Goal: Transaction & Acquisition: Book appointment/travel/reservation

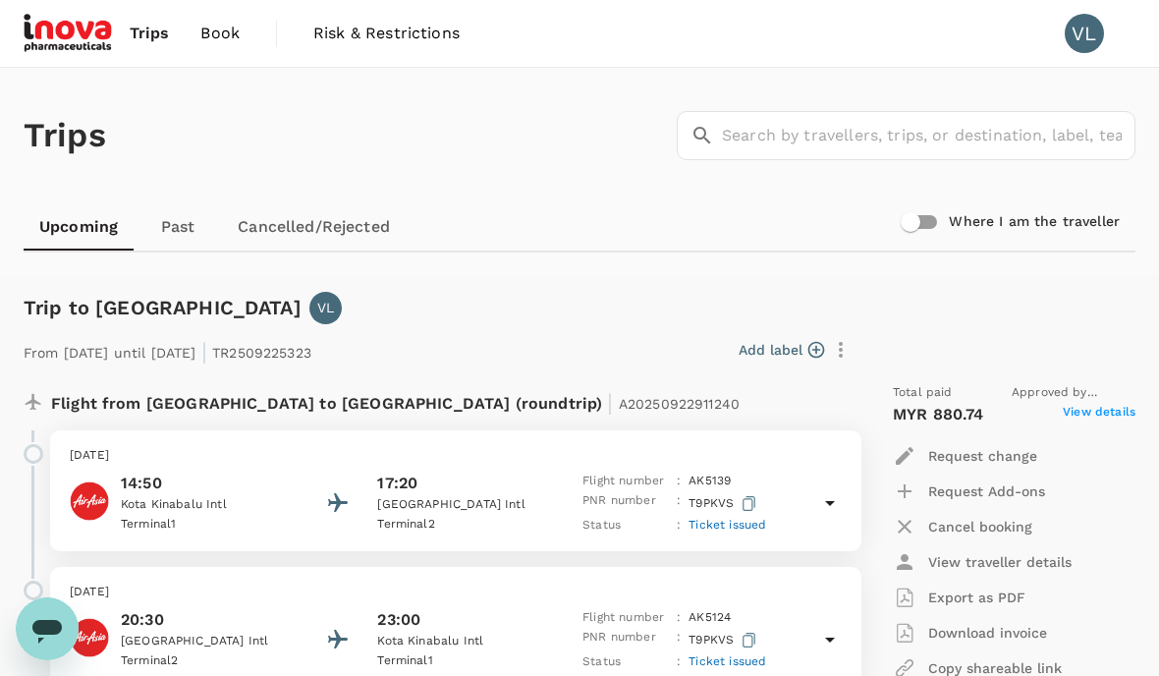
click at [226, 36] on span "Book" at bounding box center [219, 34] width 39 height 24
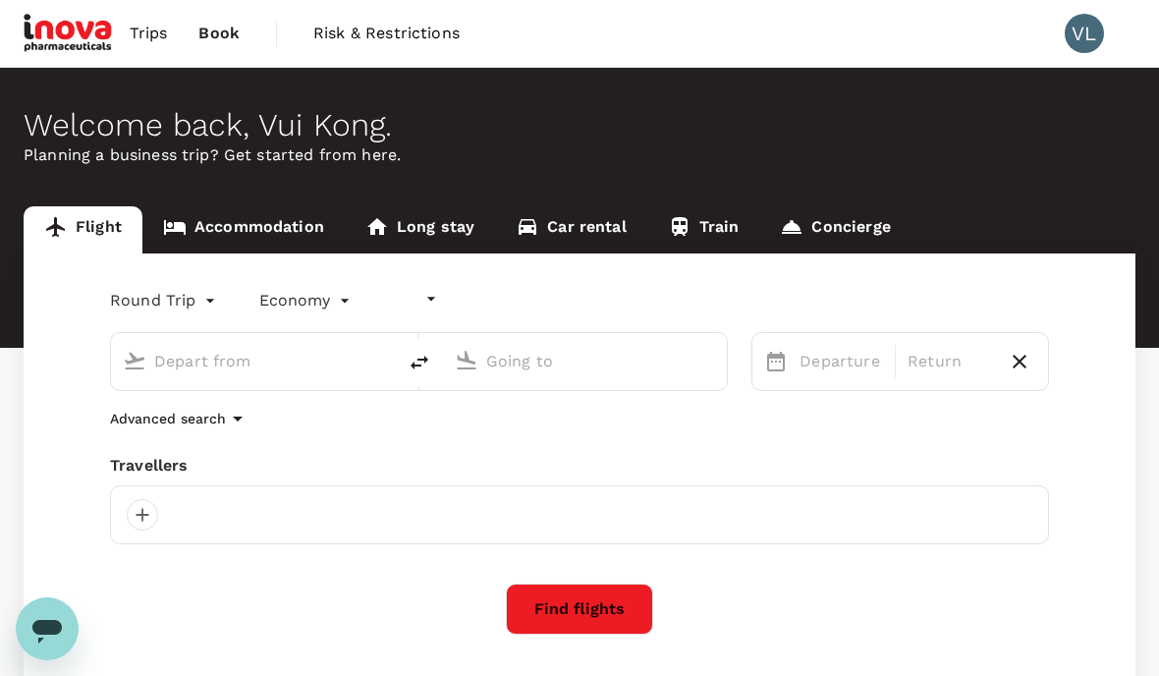
type input "undefined, undefined (any)"
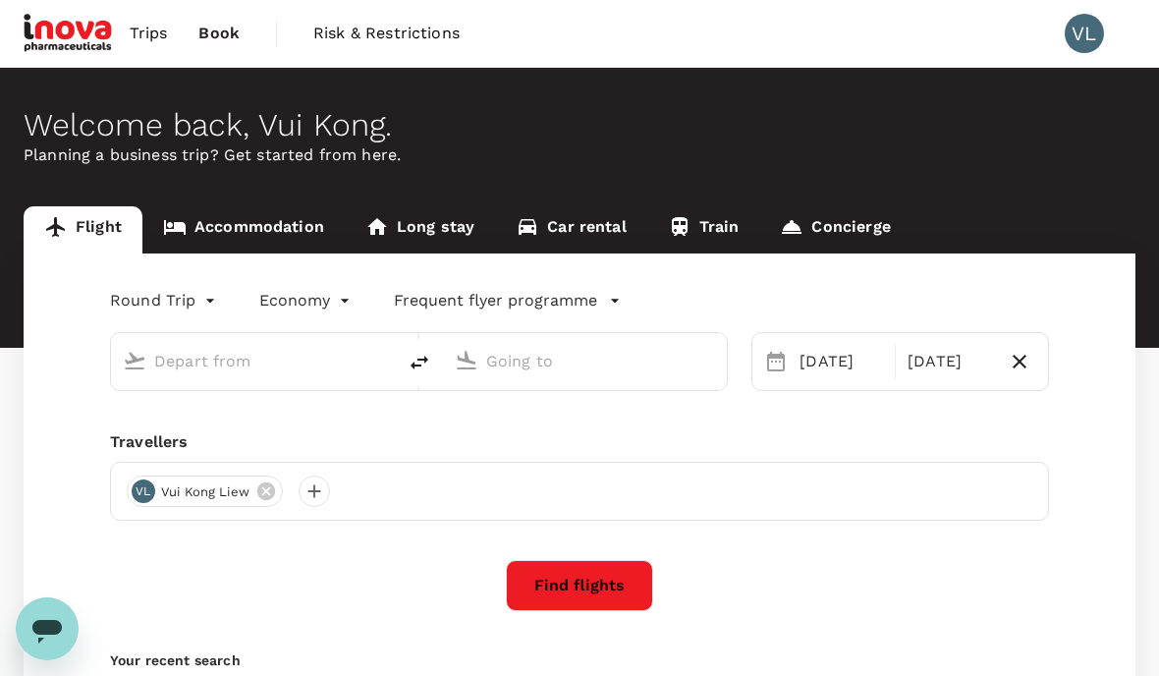
type input "Kota Kinabalu Intl (BKI)"
type input "Labuan (LBU)"
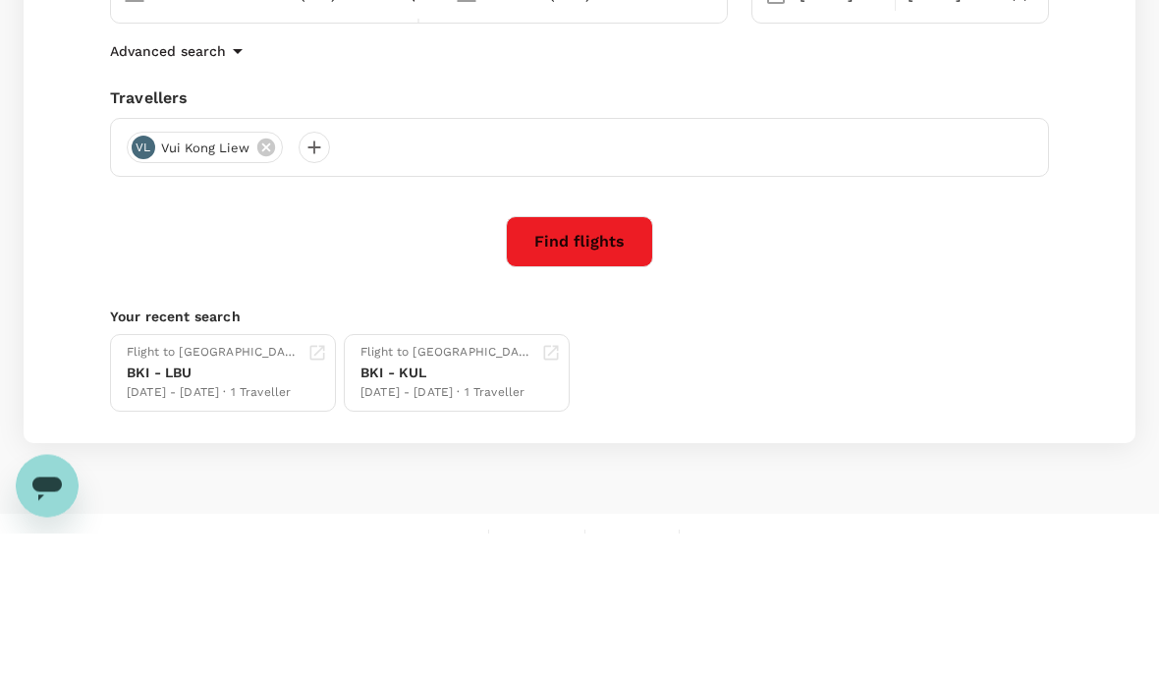
scroll to position [225, 0]
click at [581, 358] on button "Find flights" at bounding box center [579, 383] width 147 height 51
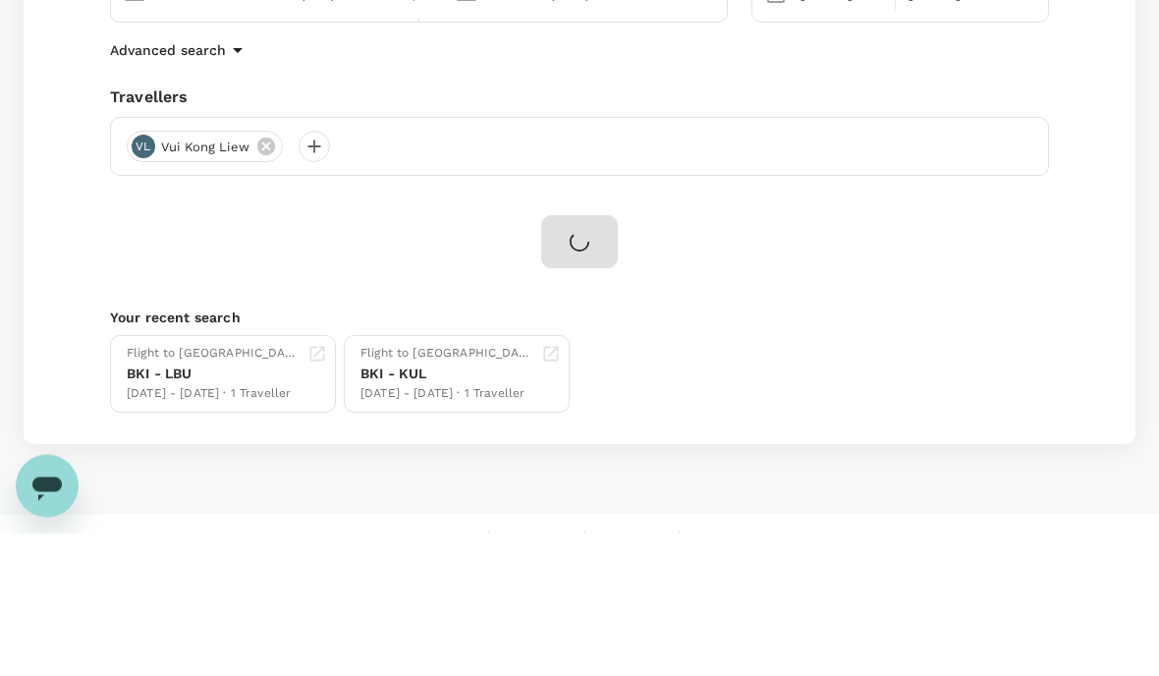
scroll to position [254, 0]
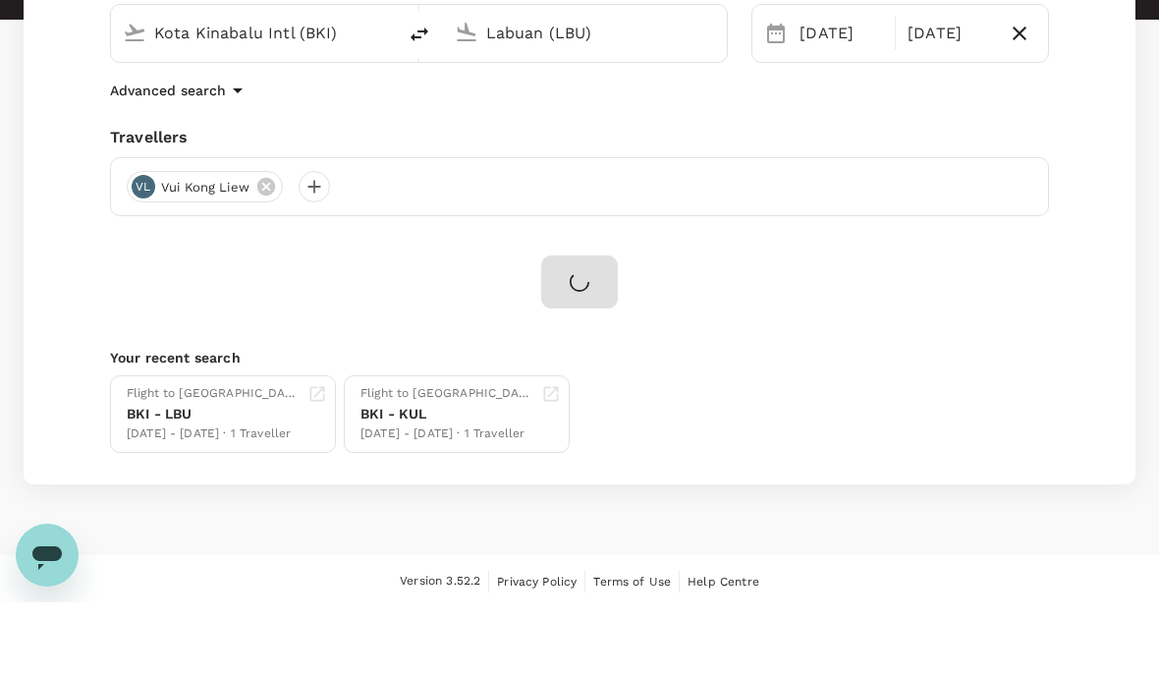
scroll to position [79, 0]
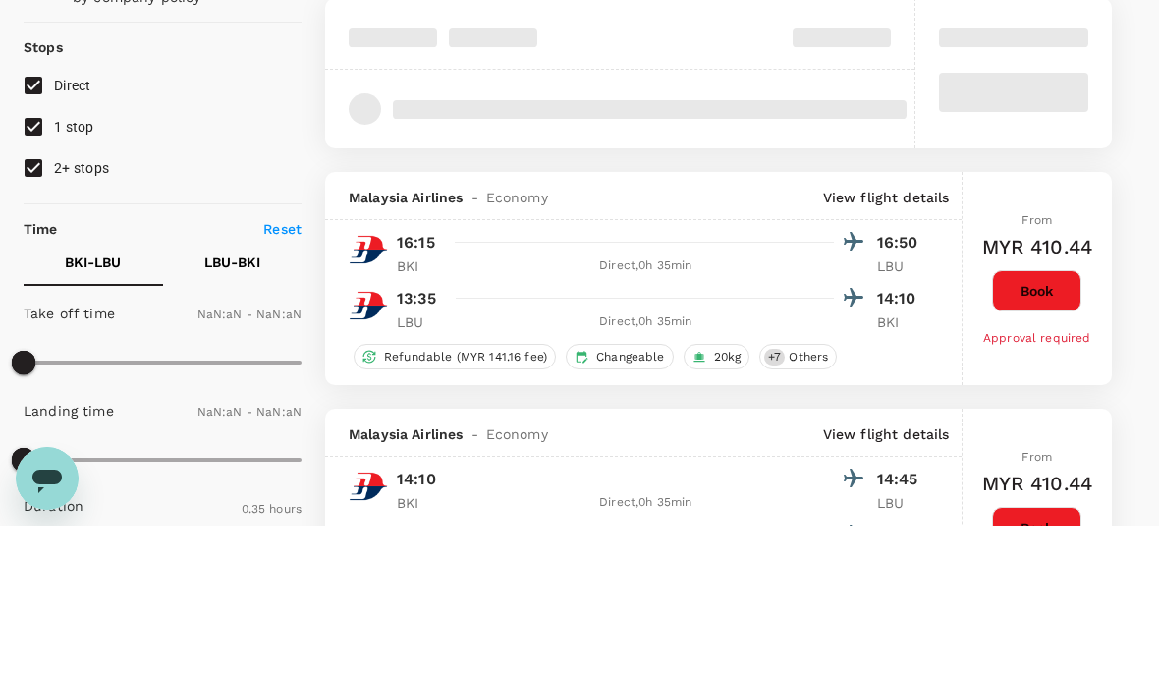
type input "MYR"
type input "1440"
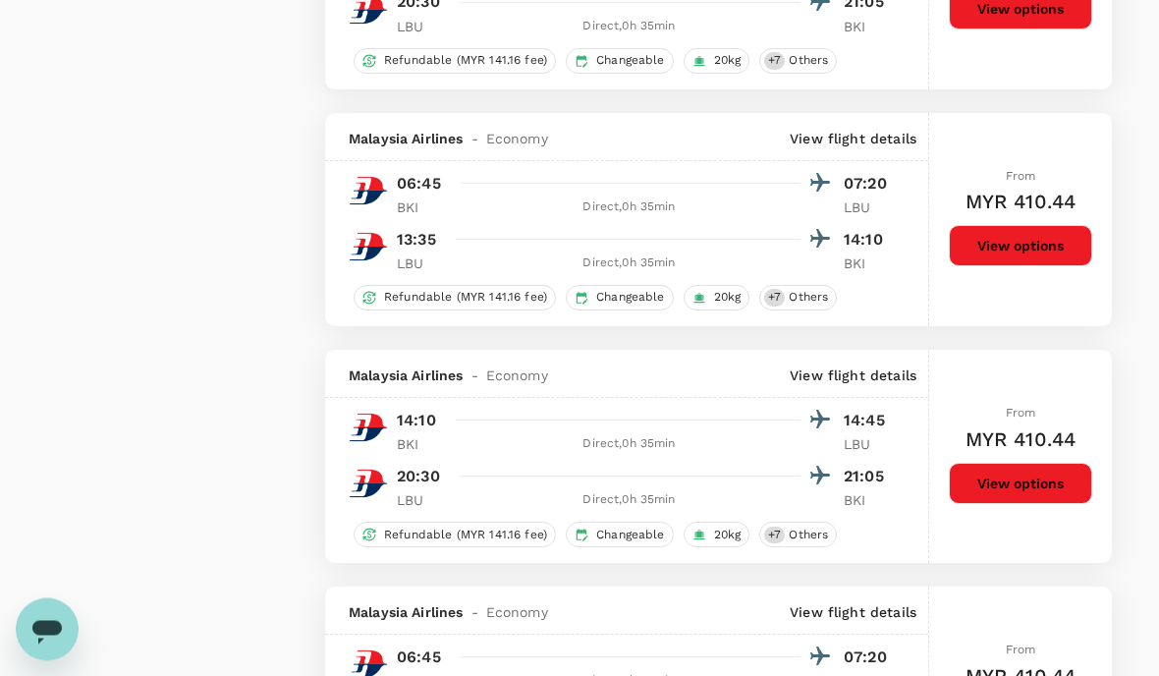
scroll to position [2737, 0]
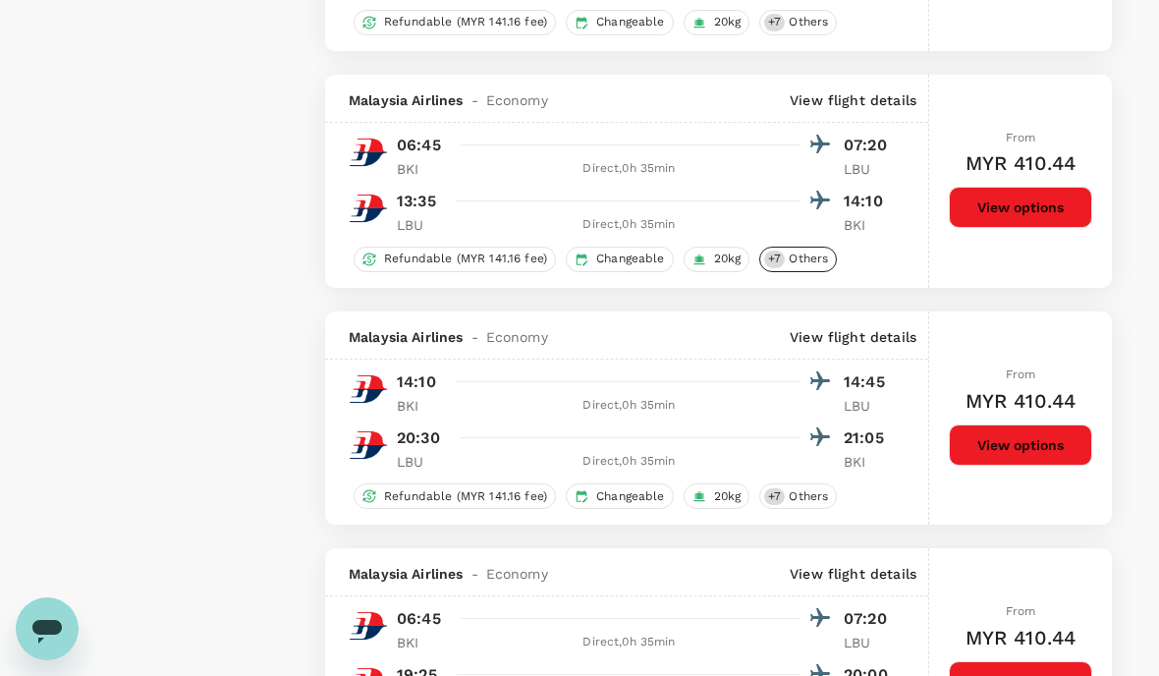
click at [792, 252] on span "Others" at bounding box center [808, 258] width 55 height 17
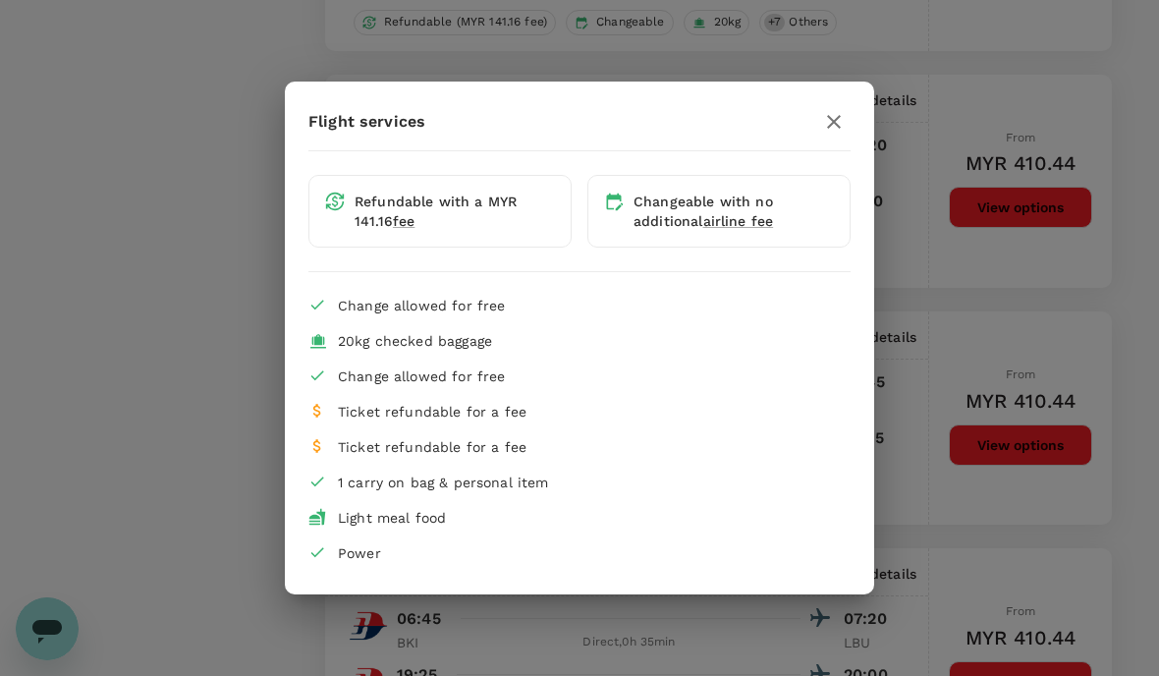
click at [105, 302] on div "Flight services Refundable with a MYR 141.16 fee Changeable with no additional …" at bounding box center [579, 338] width 1159 height 676
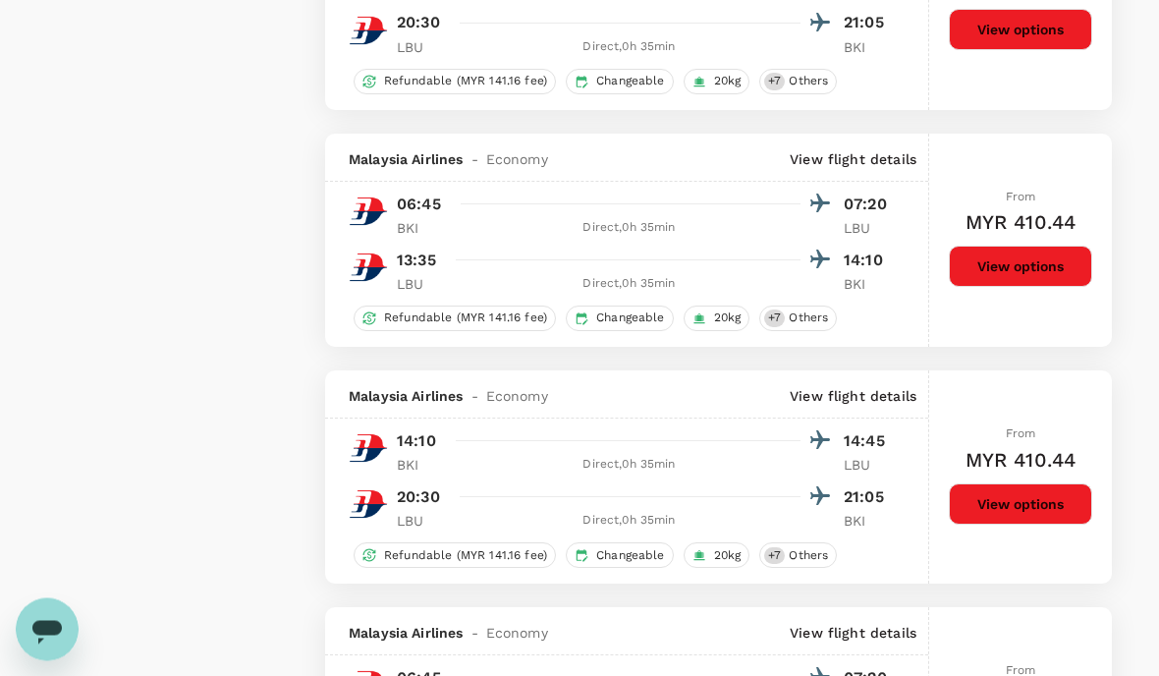
scroll to position [2677, 0]
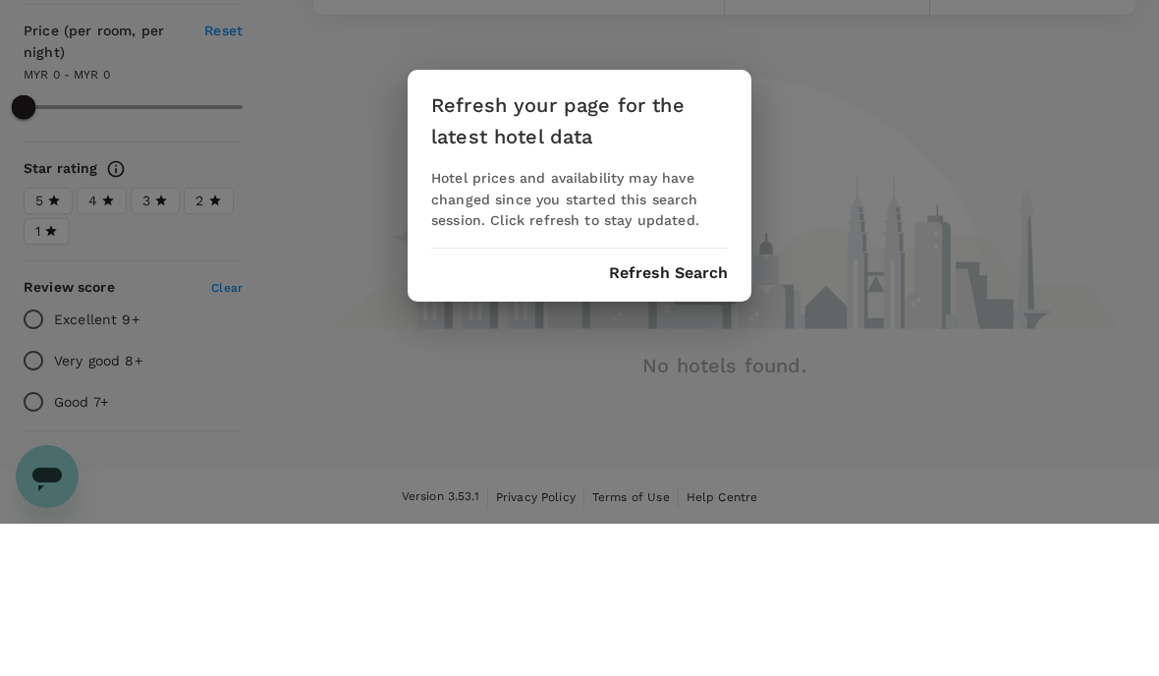
type input "MYR"
